Goal: Information Seeking & Learning: Learn about a topic

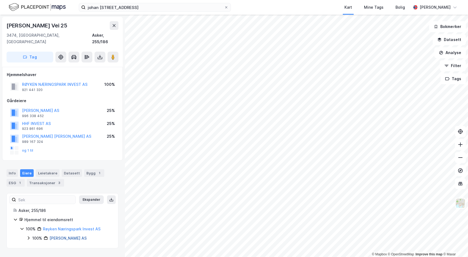
click at [59, 236] on link "[PERSON_NAME] AS" at bounding box center [67, 238] width 37 height 5
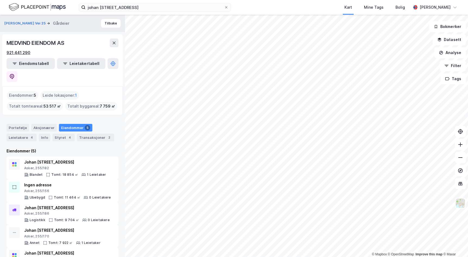
click at [26, 52] on div "921 441 290" at bounding box center [19, 52] width 24 height 7
click at [24, 24] on button "[PERSON_NAME] Vei 25" at bounding box center [25, 23] width 42 height 5
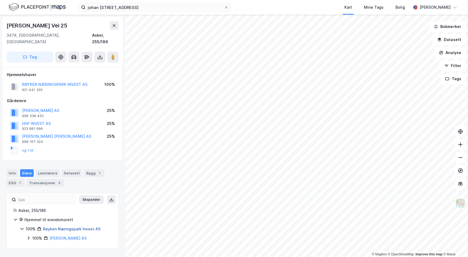
click at [71, 226] on link "Røyken Næringspark Invest AS" at bounding box center [72, 228] width 58 height 5
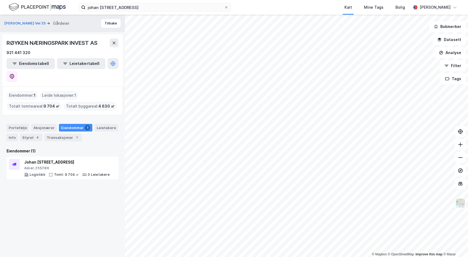
click at [74, 42] on div "RØYKEN NÆRINGSPARK INVEST AS" at bounding box center [53, 43] width 92 height 9
click at [20, 52] on div "921 441 320" at bounding box center [19, 52] width 24 height 7
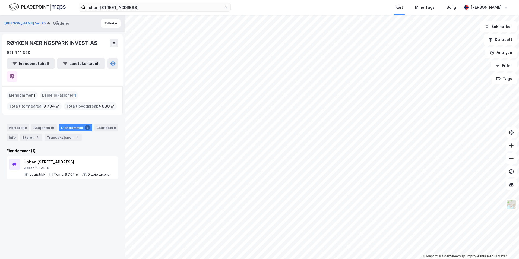
click at [67, 124] on div "Eiendommer 1" at bounding box center [75, 128] width 33 height 8
click at [74, 159] on div "Johan [STREET_ADDRESS]" at bounding box center [67, 162] width 86 height 7
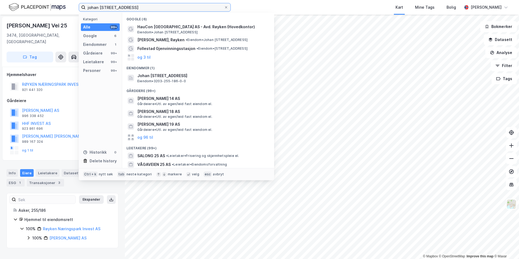
click at [111, 6] on input "johan [STREET_ADDRESS]" at bounding box center [155, 7] width 138 height 8
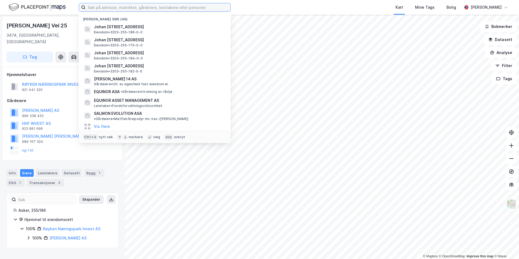
paste input "Storebotn 42, 5309 [GEOGRAPHIC_DATA]"
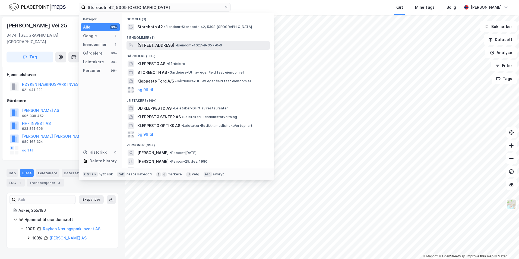
click at [174, 43] on span "[STREET_ADDRESS]" at bounding box center [155, 45] width 37 height 7
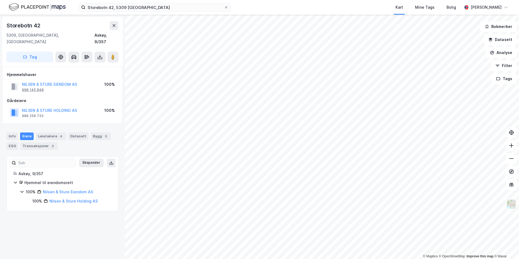
click at [42, 88] on div "998 145 848" at bounding box center [33, 90] width 22 height 4
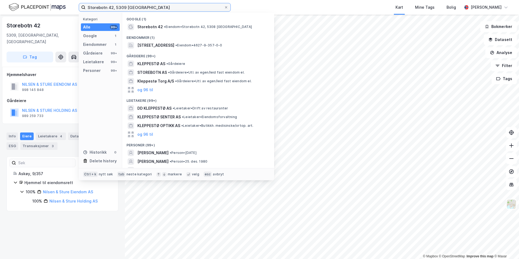
drag, startPoint x: 150, startPoint y: 7, endPoint x: 113, endPoint y: 5, distance: 37.0
click at [113, 5] on input "Storebotn 42, 5309 [GEOGRAPHIC_DATA]" at bounding box center [155, 7] width 138 height 8
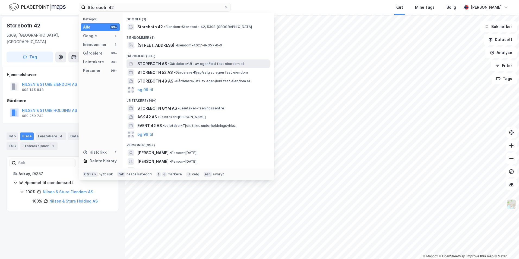
click at [241, 65] on span "• Gårdeiere • Utl. av egen/leid fast eiendom el." at bounding box center [206, 64] width 77 height 4
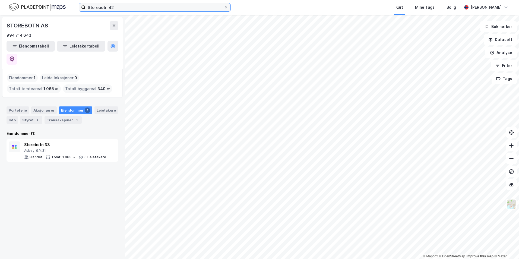
click at [118, 7] on input "Storebotn 42" at bounding box center [155, 7] width 138 height 8
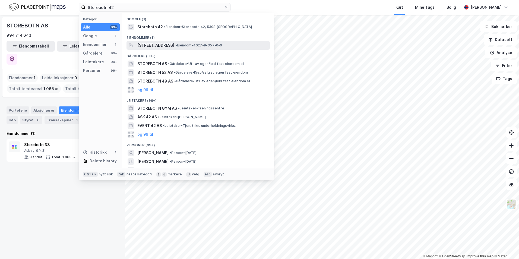
click at [174, 47] on span "[STREET_ADDRESS]" at bounding box center [155, 45] width 37 height 7
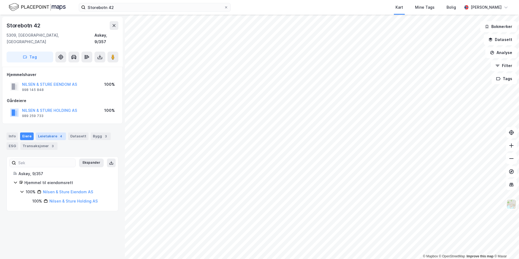
click at [49, 133] on div "Leietakere 4" at bounding box center [51, 137] width 30 height 8
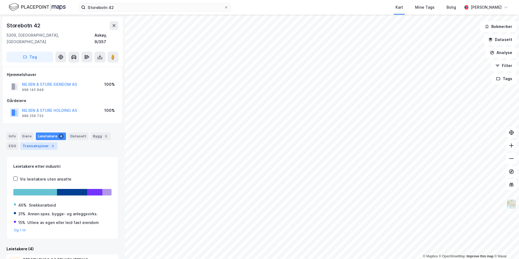
click at [33, 142] on div "Transaksjoner 3" at bounding box center [38, 146] width 37 height 8
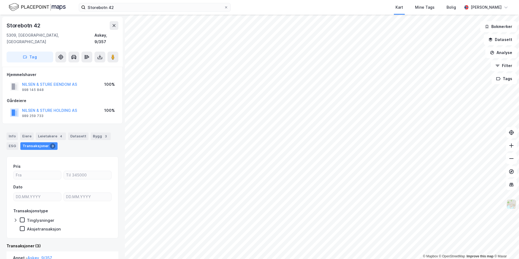
click at [468, 205] on img at bounding box center [511, 204] width 10 height 10
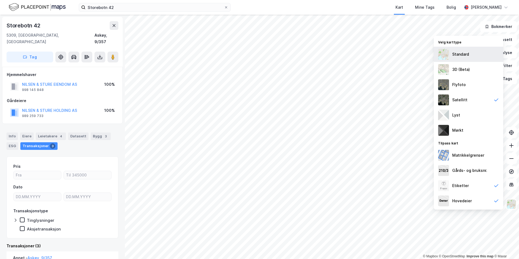
click at [457, 56] on div "Standard" at bounding box center [460, 54] width 17 height 7
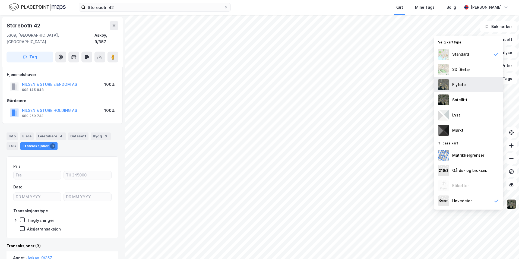
click at [462, 88] on div "Flyfoto" at bounding box center [459, 84] width 14 height 7
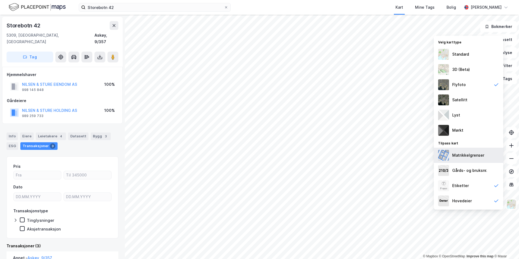
click at [468, 153] on div "Matrikkelgrenser" at bounding box center [468, 155] width 32 height 7
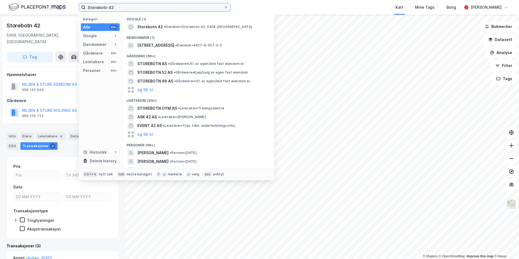
click at [188, 9] on input "Storebotn 42" at bounding box center [155, 7] width 138 height 8
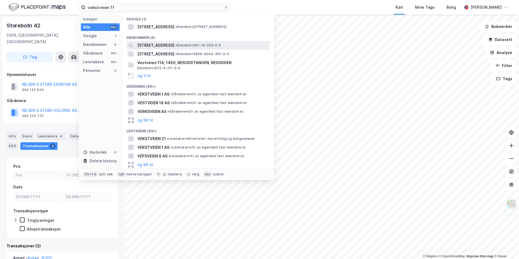
click at [174, 44] on span "[STREET_ADDRESS]" at bounding box center [155, 45] width 37 height 7
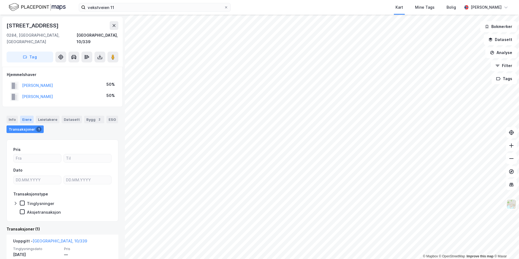
click at [23, 116] on div "Eiere" at bounding box center [27, 120] width 14 height 8
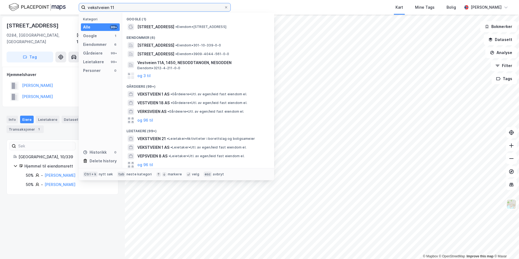
click at [180, 11] on input "vekstveien 11" at bounding box center [155, 7] width 138 height 8
click at [171, 7] on input "vekstveien 11" at bounding box center [155, 7] width 138 height 8
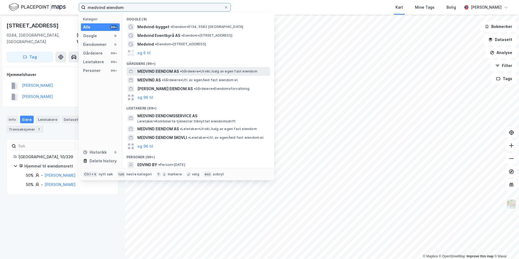
type input "medvind eiendom"
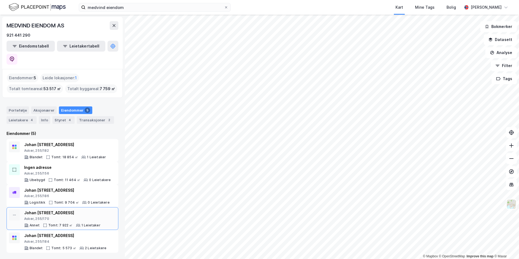
click at [73, 210] on div "[PERSON_NAME] vei 9 Asker, 255/170" at bounding box center [62, 215] width 76 height 11
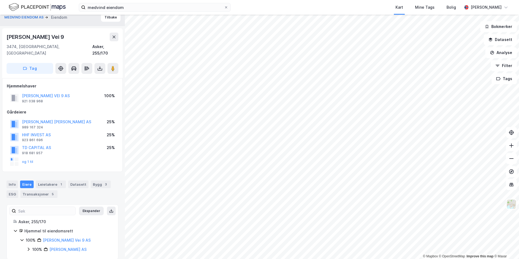
scroll to position [7, 0]
click at [468, 204] on img at bounding box center [511, 204] width 10 height 10
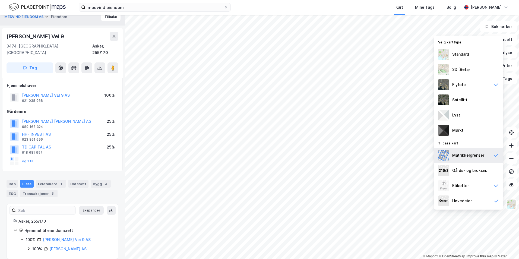
click at [468, 156] on div "Matrikkelgrenser" at bounding box center [468, 155] width 32 height 7
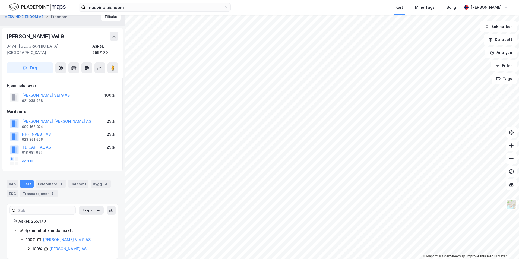
click at [88, 97] on div "Hjemmelshaver [PERSON_NAME] VEI 9 AS 921 038 968 100% [DEMOGRAPHIC_DATA] [PERSO…" at bounding box center [62, 124] width 111 height 84
